Goal: Task Accomplishment & Management: Use online tool/utility

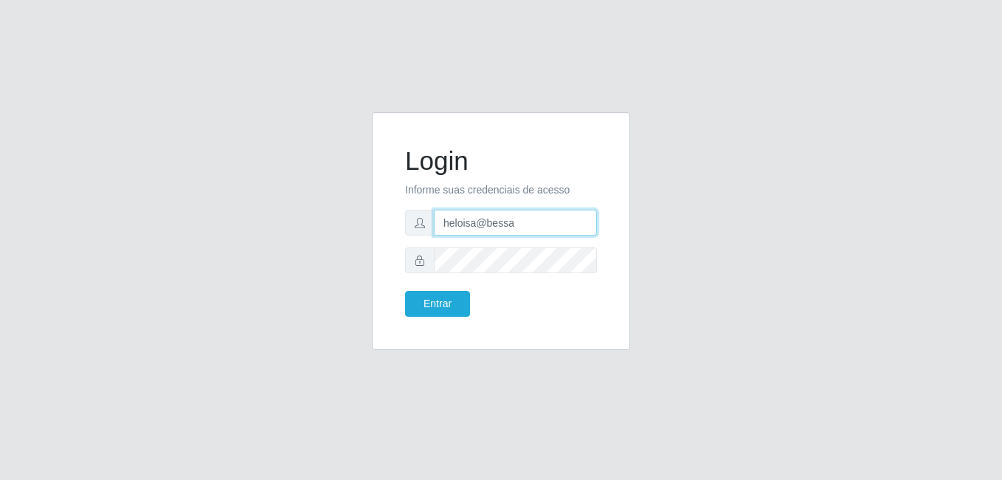
click at [515, 224] on input "heloisa@bessa" at bounding box center [515, 223] width 163 height 26
type input "Raissa@B9"
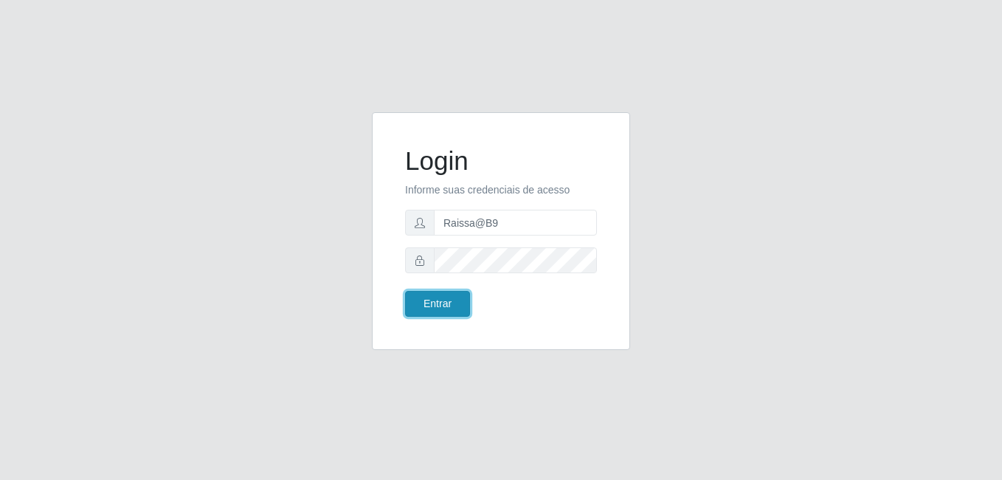
click at [435, 297] on button "Entrar" at bounding box center [437, 304] width 65 height 26
click at [417, 308] on button "Entrar" at bounding box center [437, 304] width 65 height 26
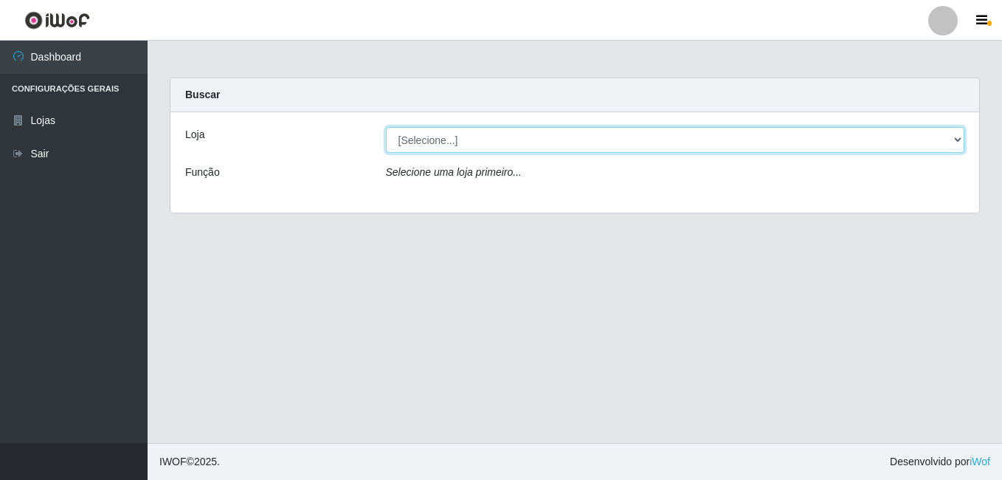
click at [955, 140] on select "[Selecione...] Bemais Supermercados - B9 Bessa" at bounding box center [675, 140] width 579 height 26
select select "410"
click at [386, 127] on select "[Selecione...] Bemais Supermercados - B9 Bessa" at bounding box center [675, 140] width 579 height 26
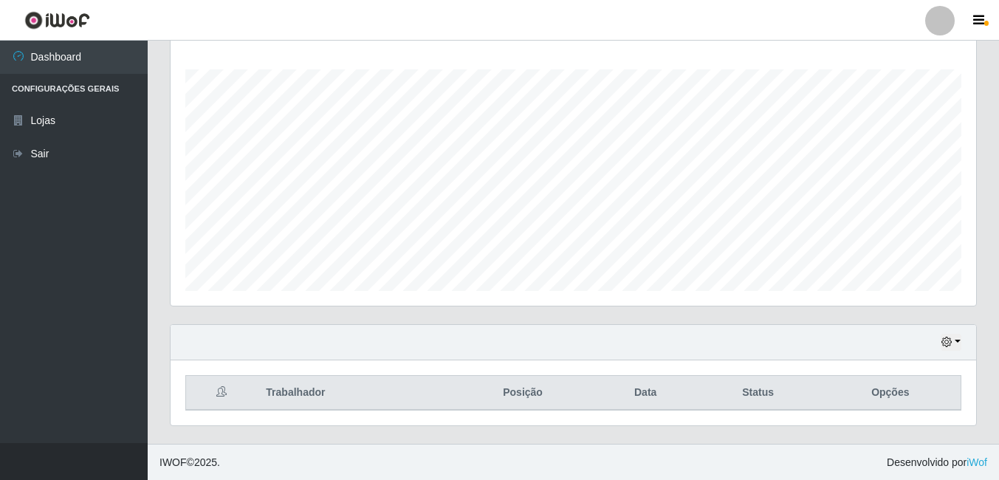
scroll to position [238, 0]
click at [958, 343] on button "button" at bounding box center [950, 341] width 21 height 17
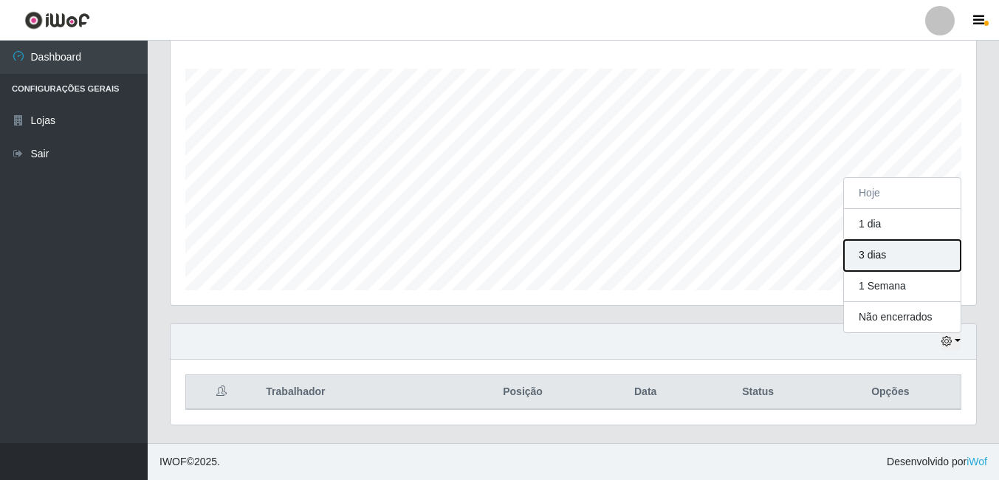
click at [876, 264] on button "3 dias" at bounding box center [902, 255] width 117 height 31
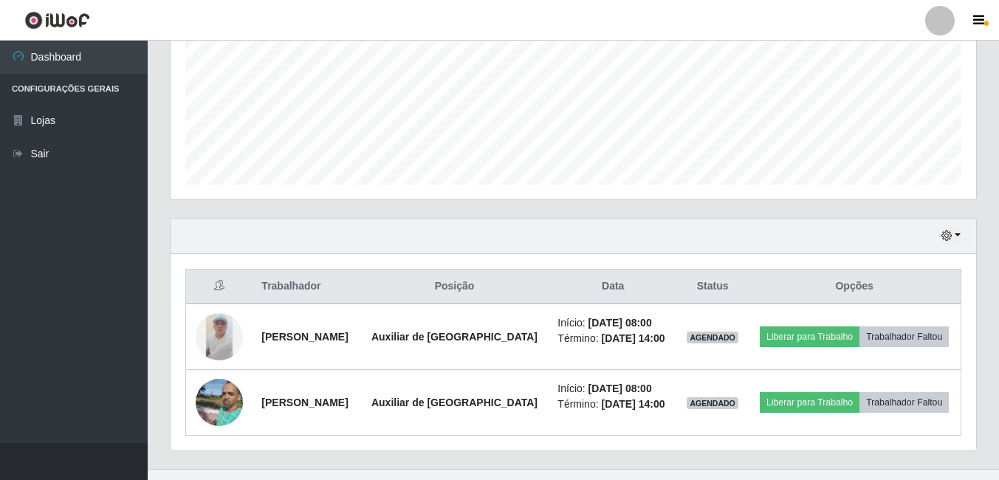
scroll to position [369, 0]
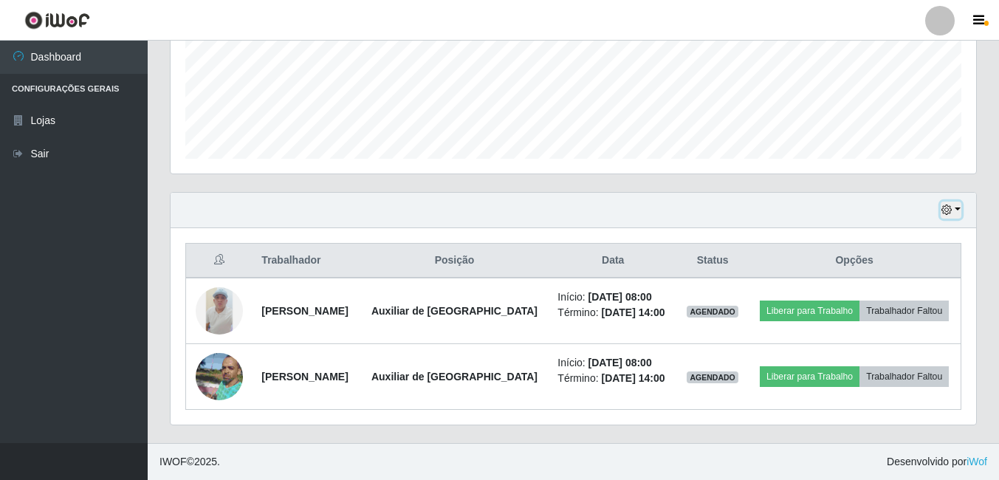
click at [955, 211] on button "button" at bounding box center [950, 210] width 21 height 17
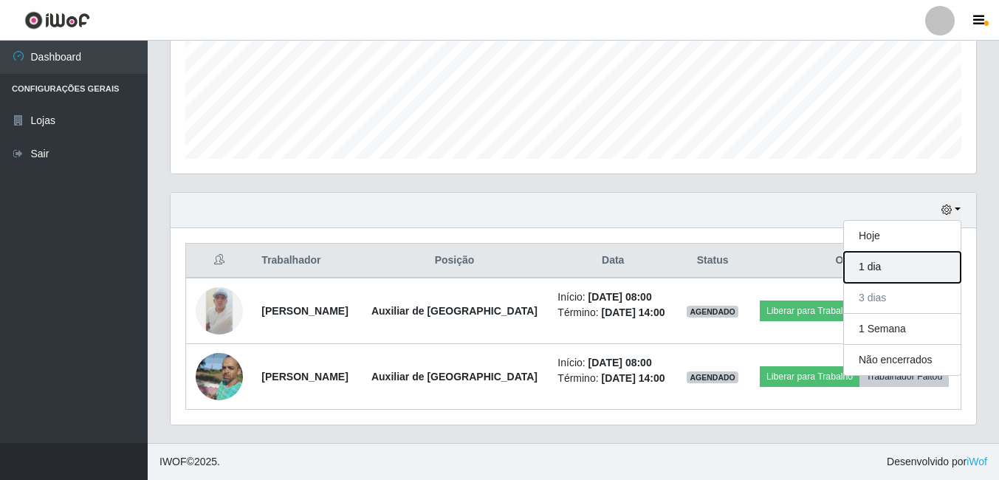
click at [897, 269] on button "1 dia" at bounding box center [902, 267] width 117 height 31
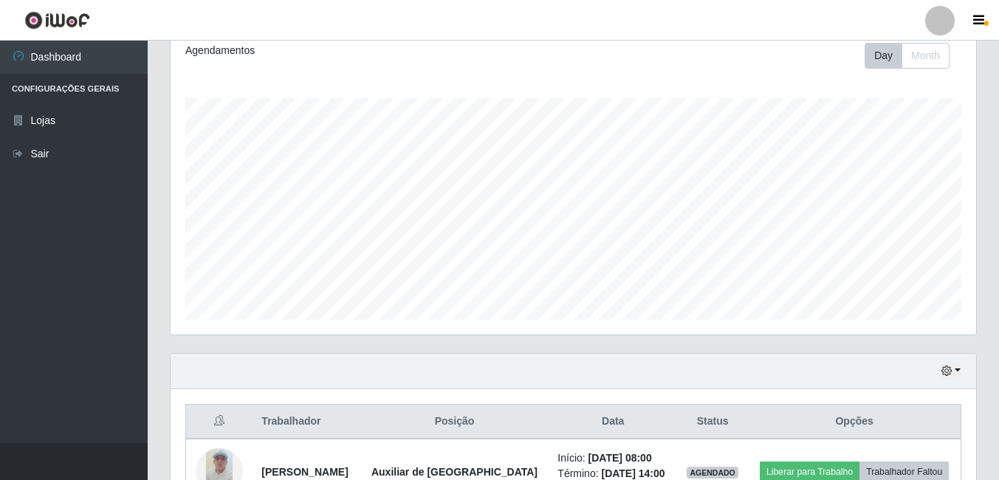
scroll to position [303, 0]
